Goal: Navigation & Orientation: Find specific page/section

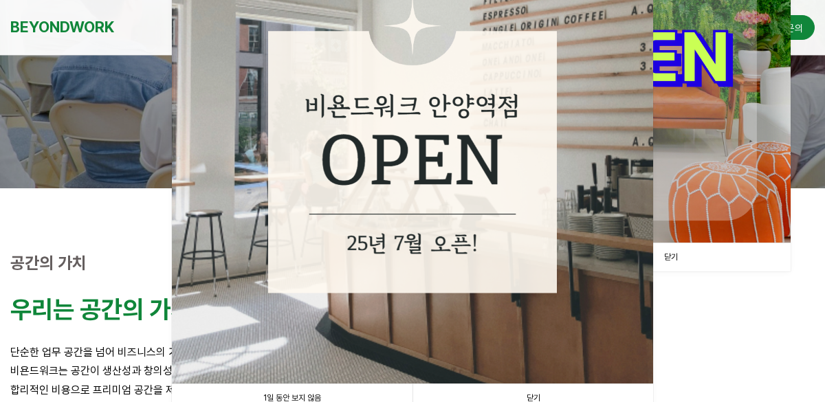
scroll to position [343, 0]
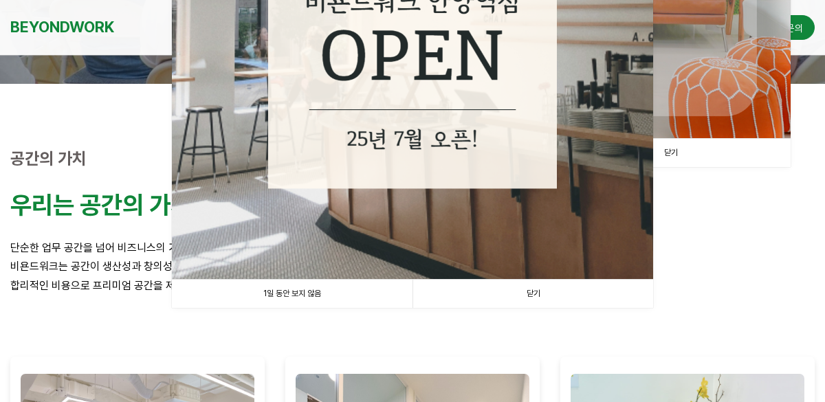
click at [547, 286] on link "닫기" at bounding box center [533, 294] width 241 height 28
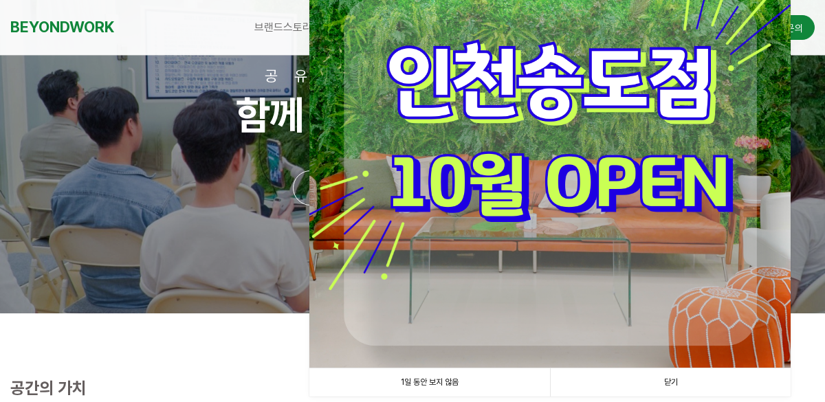
scroll to position [206, 0]
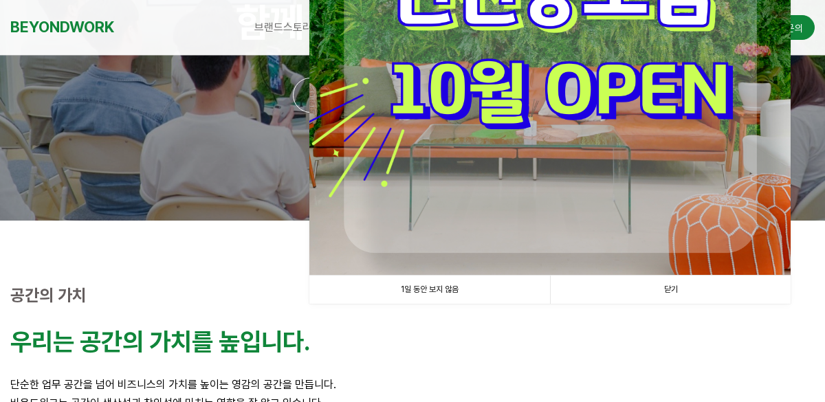
click at [548, 175] on img at bounding box center [549, 34] width 481 height 481
click at [664, 282] on link "닫기" at bounding box center [670, 290] width 241 height 28
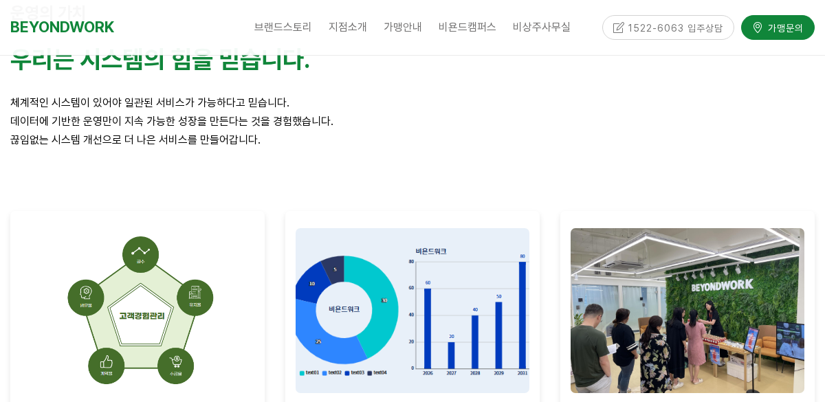
scroll to position [1857, 0]
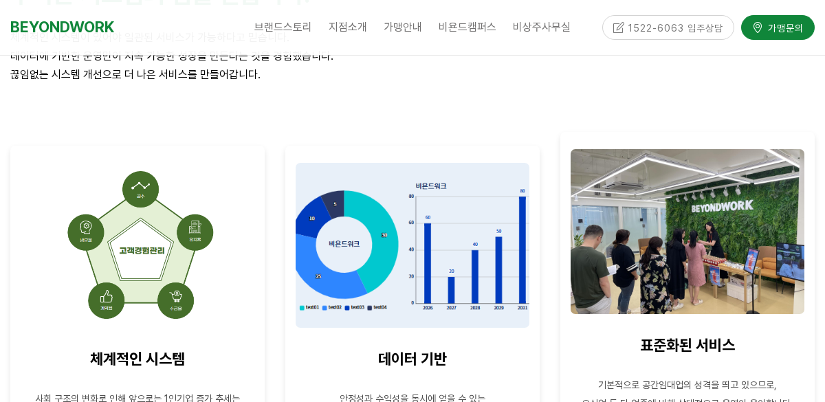
click at [711, 254] on img at bounding box center [688, 231] width 234 height 165
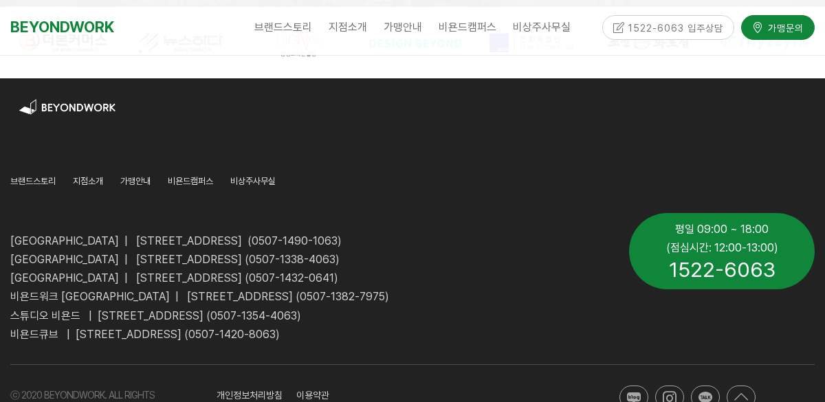
scroll to position [3546, 0]
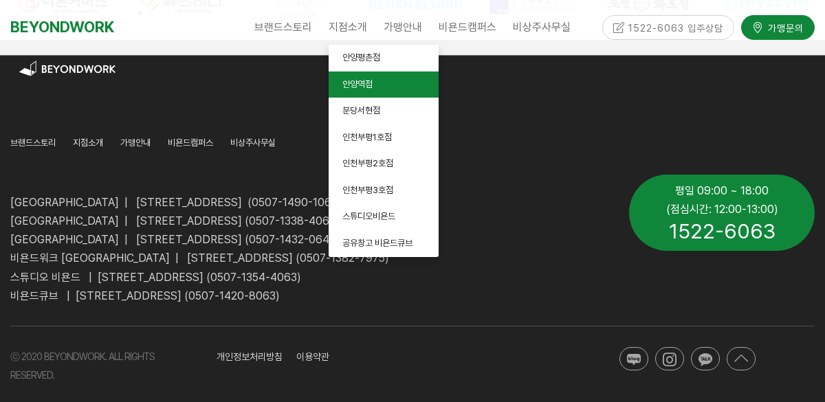
click at [365, 78] on link "안양역점" at bounding box center [384, 85] width 110 height 27
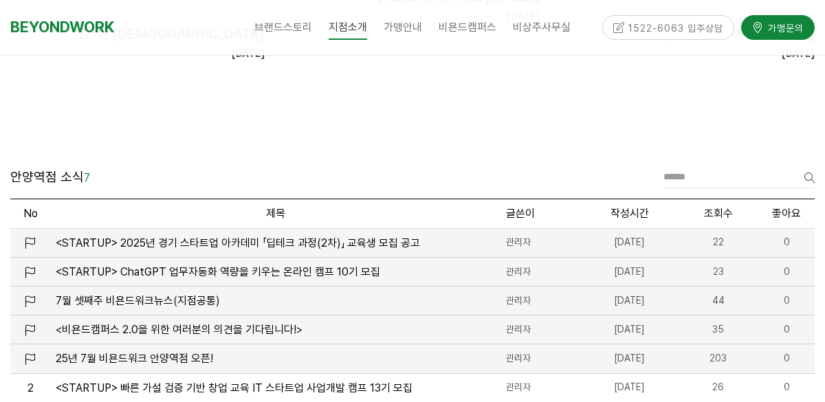
scroll to position [1651, 0]
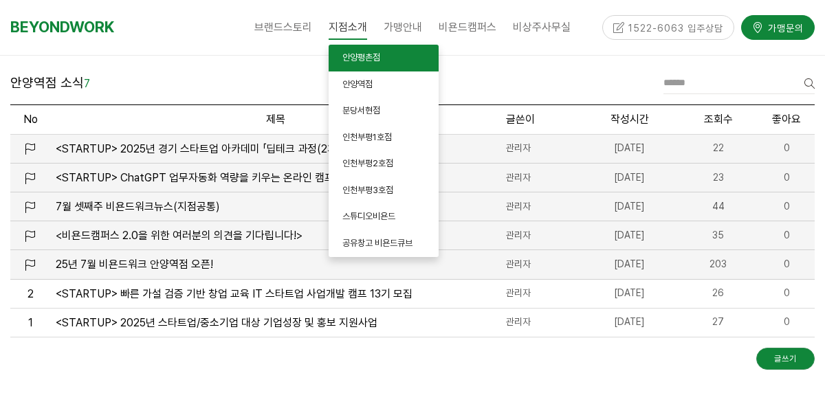
click at [362, 58] on span "안양평촌점" at bounding box center [362, 57] width 38 height 10
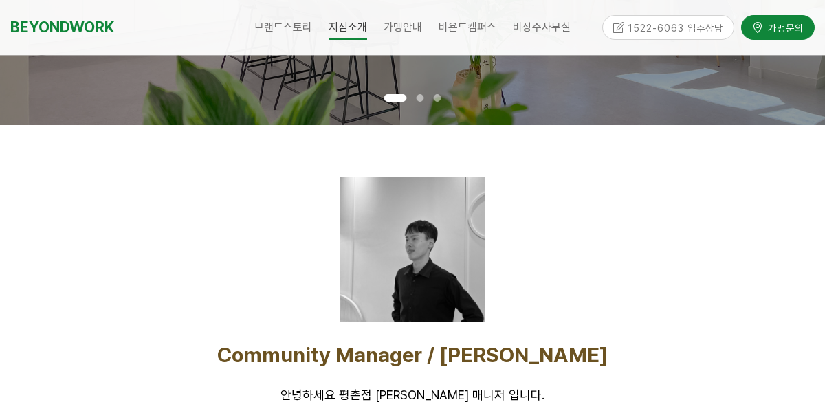
scroll to position [481, 0]
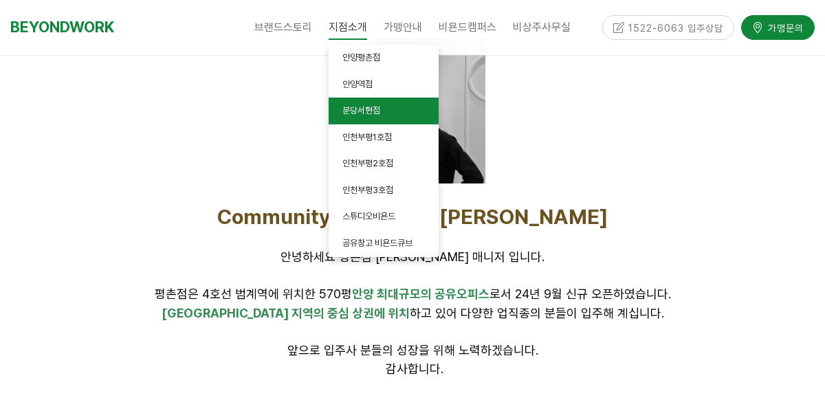
click at [376, 119] on link "분당서현점" at bounding box center [384, 111] width 110 height 27
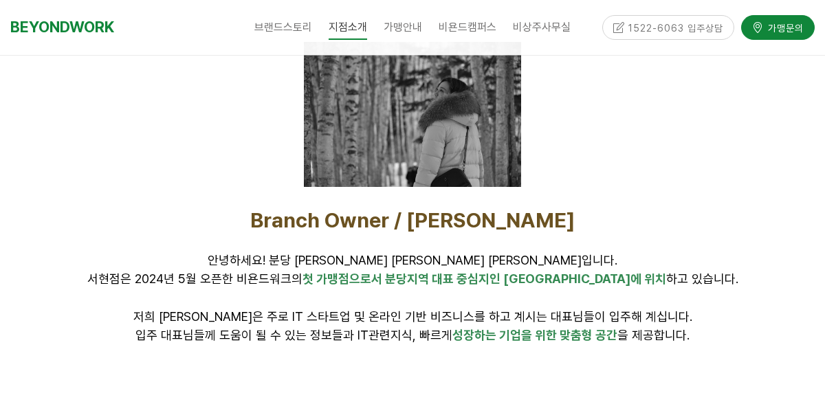
scroll to position [413, 0]
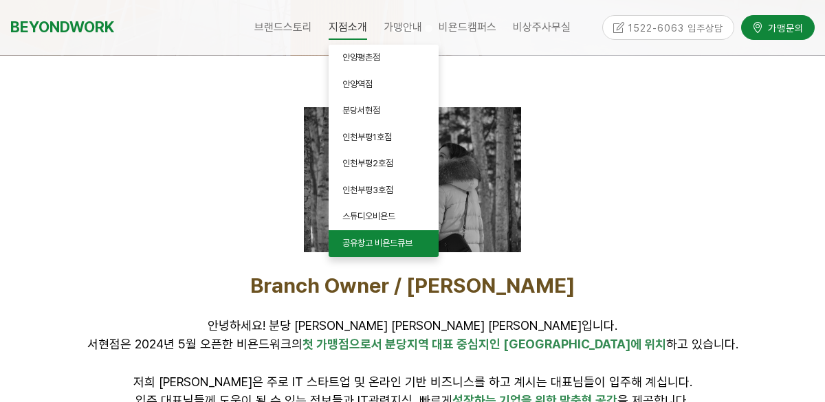
click at [393, 232] on link "공유창고 비욘드큐브" at bounding box center [384, 243] width 110 height 27
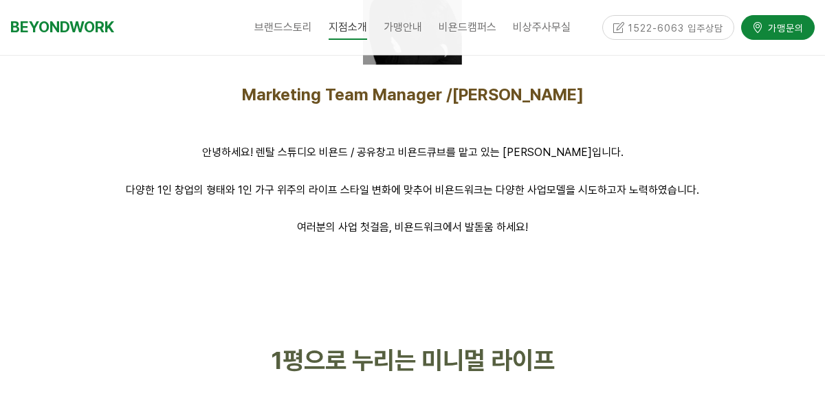
scroll to position [481, 0]
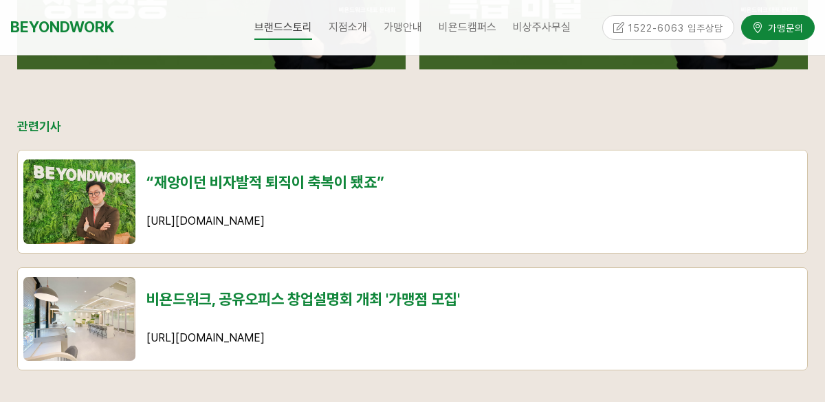
scroll to position [1375, 0]
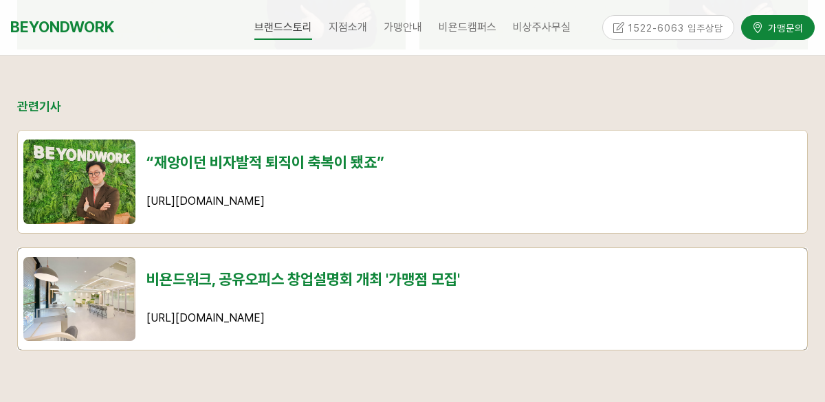
click at [338, 289] on td "비욘드워크, 공유오피스 창업설명회 개최 '가맹점 모집' [URL][DOMAIN_NAME]" at bounding box center [474, 299] width 666 height 102
